Goal: Information Seeking & Learning: Learn about a topic

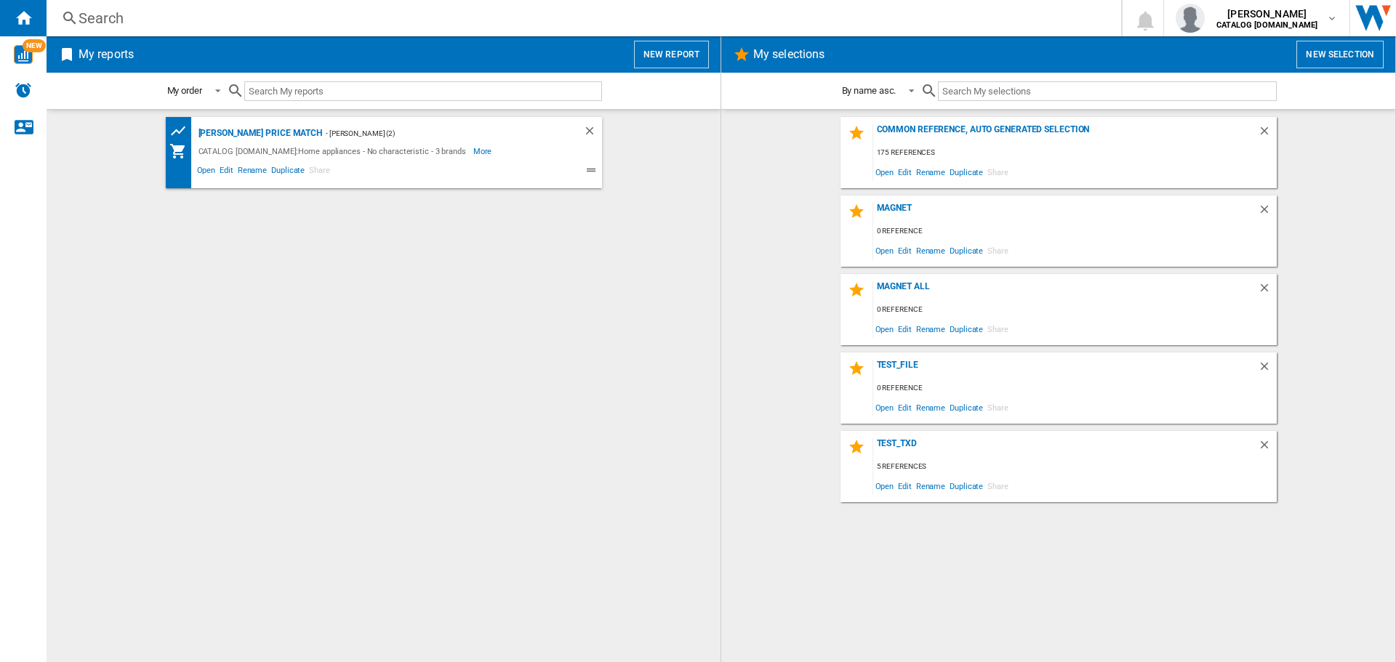
click at [178, 23] on div "Search" at bounding box center [581, 18] width 1005 height 20
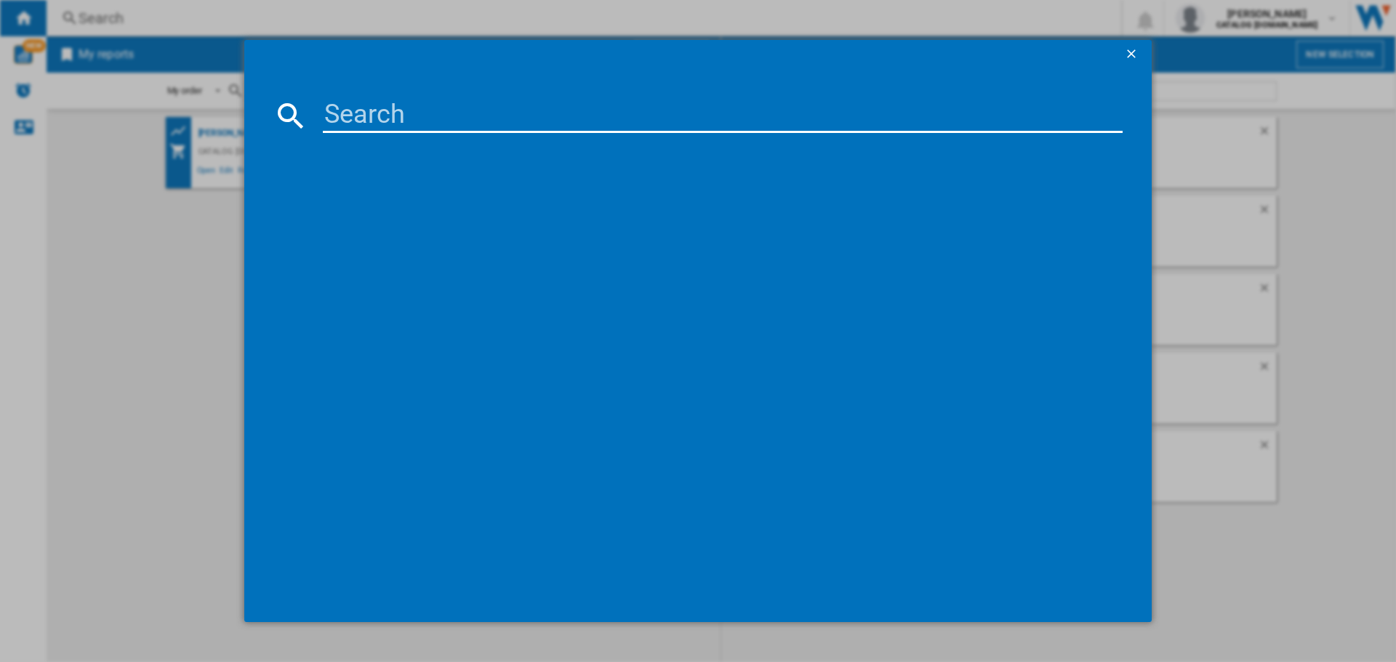
click at [400, 123] on input at bounding box center [723, 115] width 800 height 35
type input "ibx64200cb"
click at [519, 99] on input "ibx64200cb" at bounding box center [723, 115] width 800 height 35
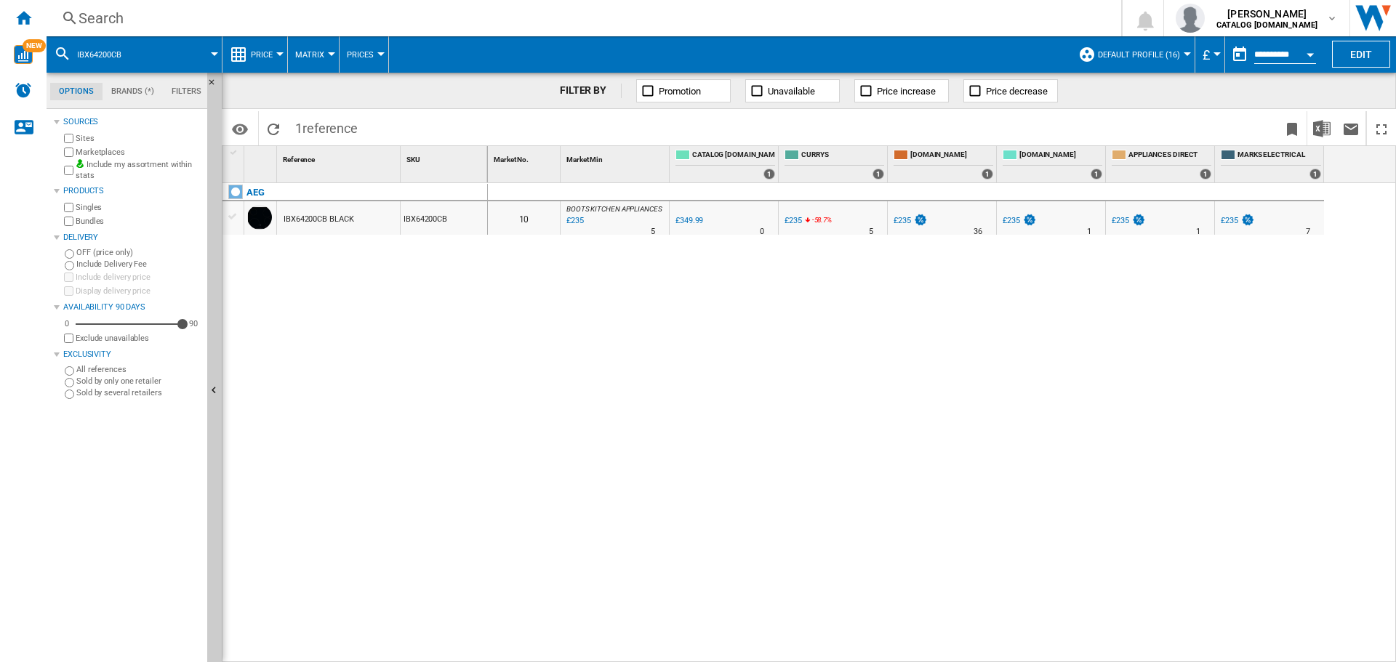
click at [336, 282] on div "AEG IBX64200CB BLACK IBX64200CB" at bounding box center [354, 419] width 265 height 472
click at [348, 215] on div "IBX64200CB BLACK" at bounding box center [319, 219] width 70 height 33
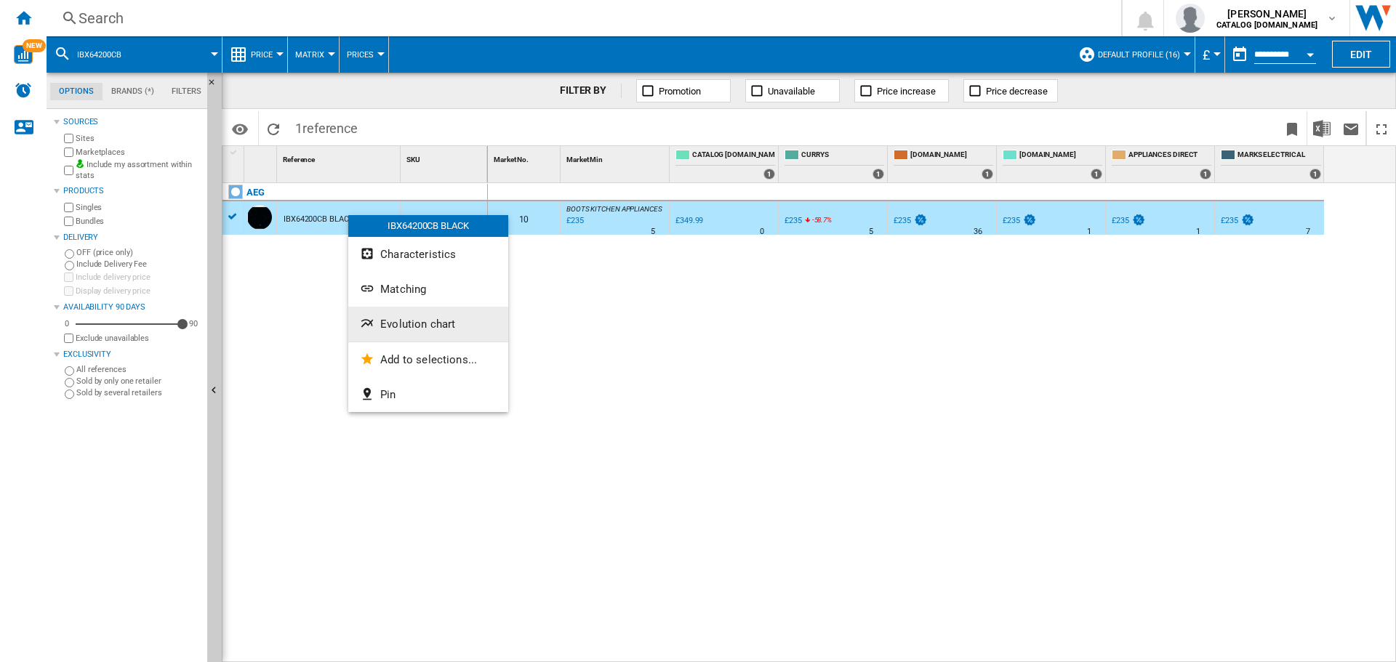
click at [403, 318] on span "Evolution chart" at bounding box center [417, 324] width 75 height 13
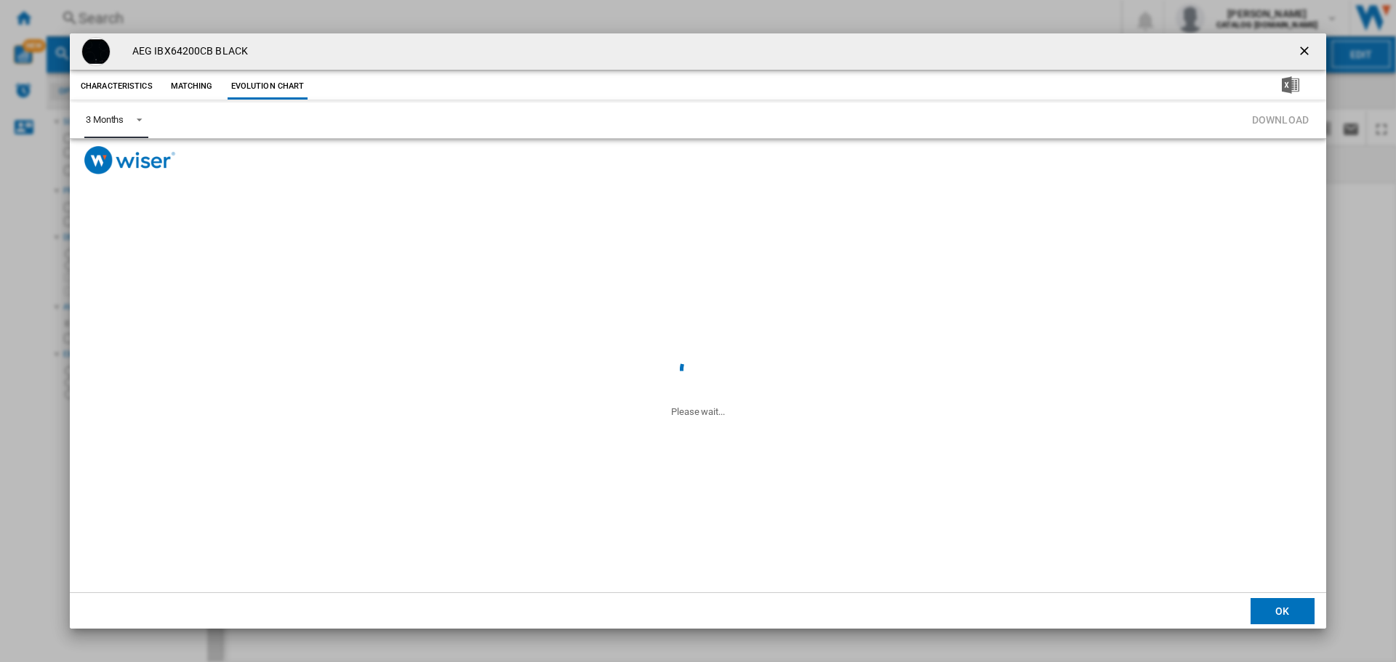
click at [142, 120] on span "Product popup" at bounding box center [134, 118] width 17 height 13
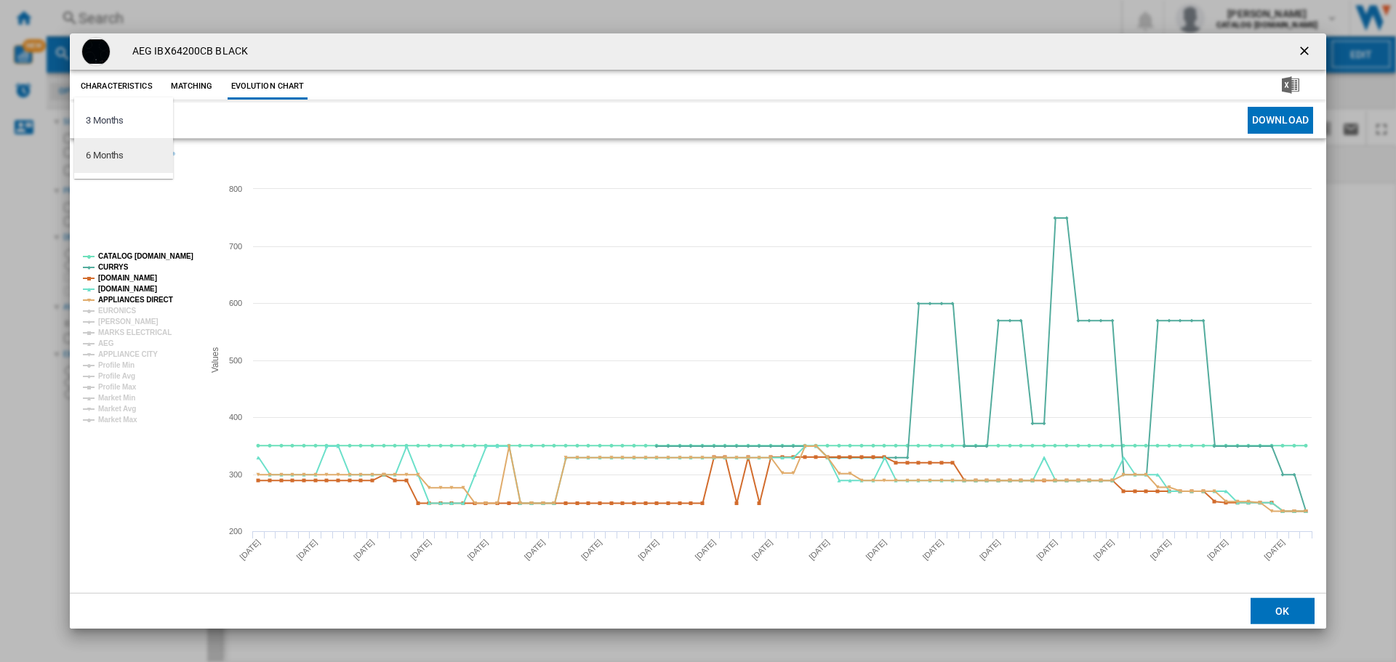
click at [126, 163] on md-option "6 Months" at bounding box center [123, 155] width 99 height 35
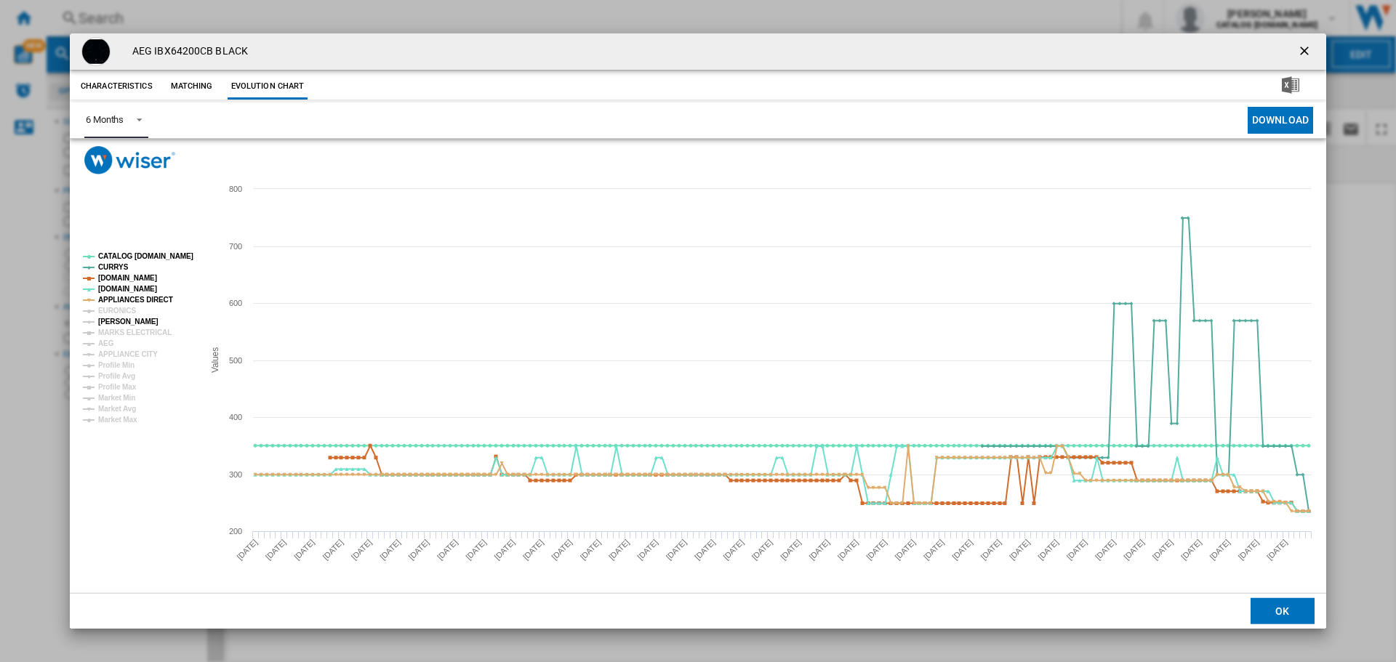
click at [117, 318] on tspan "[PERSON_NAME]" at bounding box center [128, 322] width 60 height 8
